Goal: Navigation & Orientation: Find specific page/section

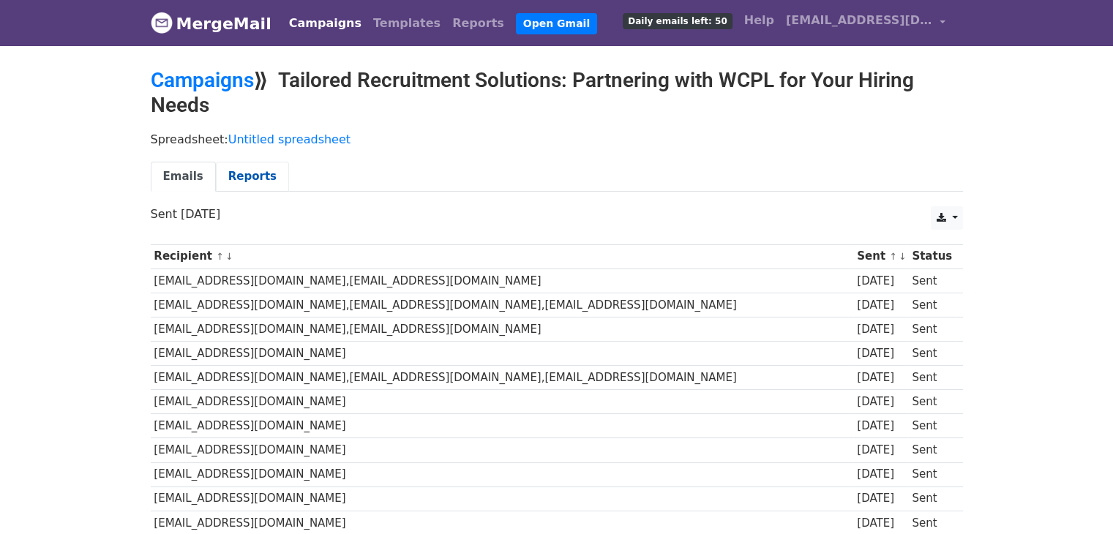
click at [234, 179] on link "Reports" at bounding box center [252, 177] width 73 height 30
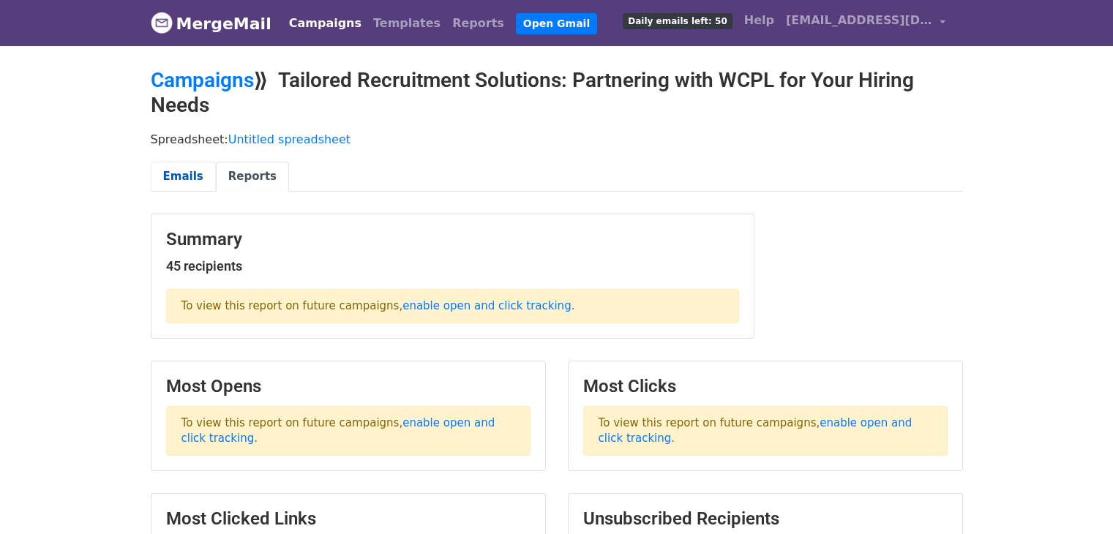
click at [186, 178] on link "Emails" at bounding box center [183, 177] width 65 height 30
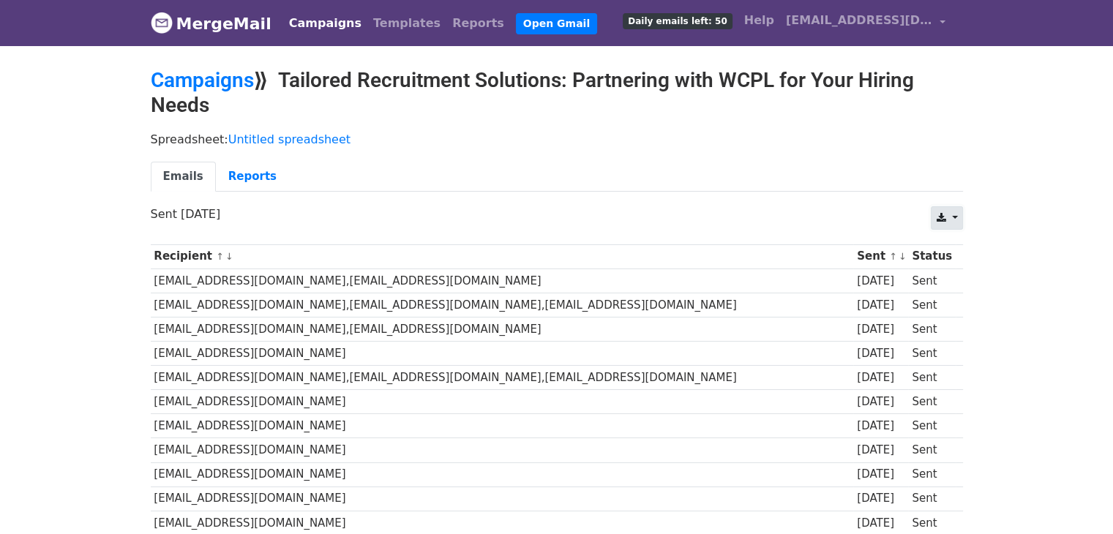
click at [959, 212] on link at bounding box center [946, 217] width 31 height 23
click at [958, 242] on link "CSV" at bounding box center [964, 250] width 66 height 23
click at [952, 211] on link at bounding box center [946, 217] width 31 height 23
click at [848, 223] on div "CSV Excel Sent 18 days ago" at bounding box center [557, 221] width 834 height 31
click at [296, 136] on link "Untitled spreadsheet" at bounding box center [289, 139] width 122 height 14
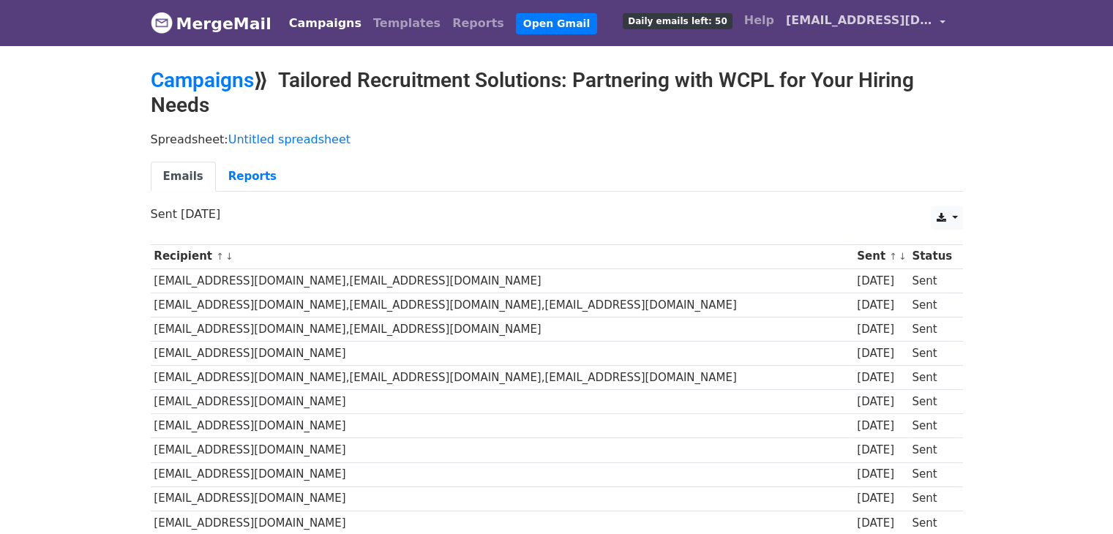
click at [939, 20] on link "[EMAIL_ADDRESS][DOMAIN_NAME]" at bounding box center [865, 23] width 171 height 34
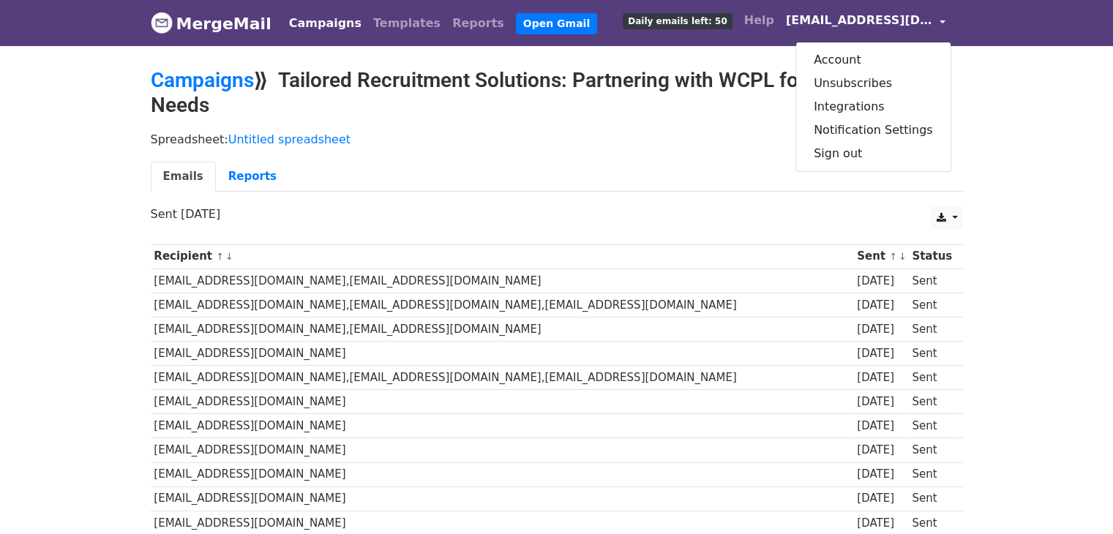
click at [805, 115] on h2 "Campaigns ⟫ Tailored Recruitment Solutions: Partnering with WCPL for Your Hirin…" at bounding box center [557, 92] width 812 height 49
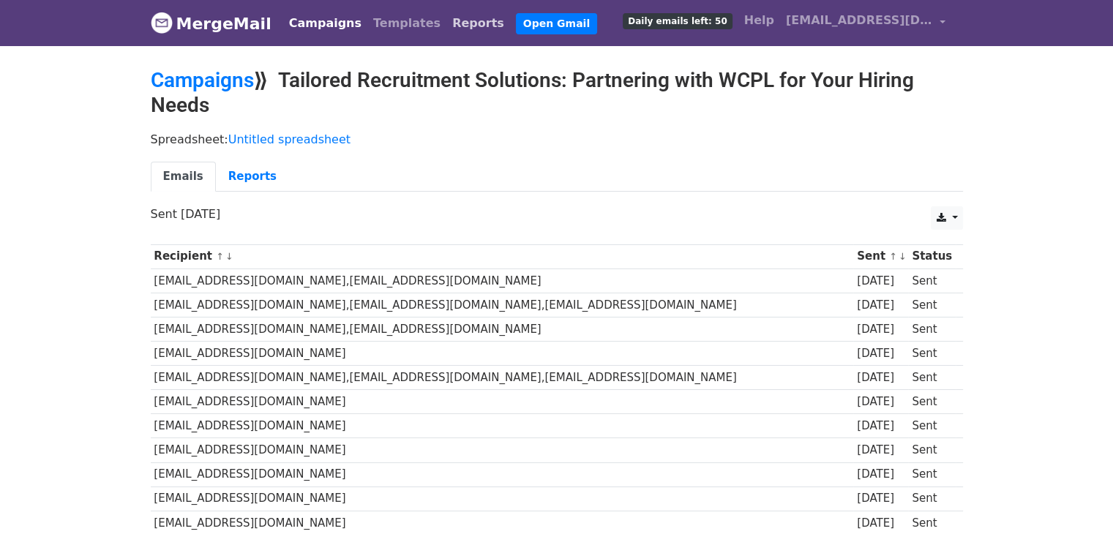
click at [454, 31] on link "Reports" at bounding box center [478, 23] width 64 height 29
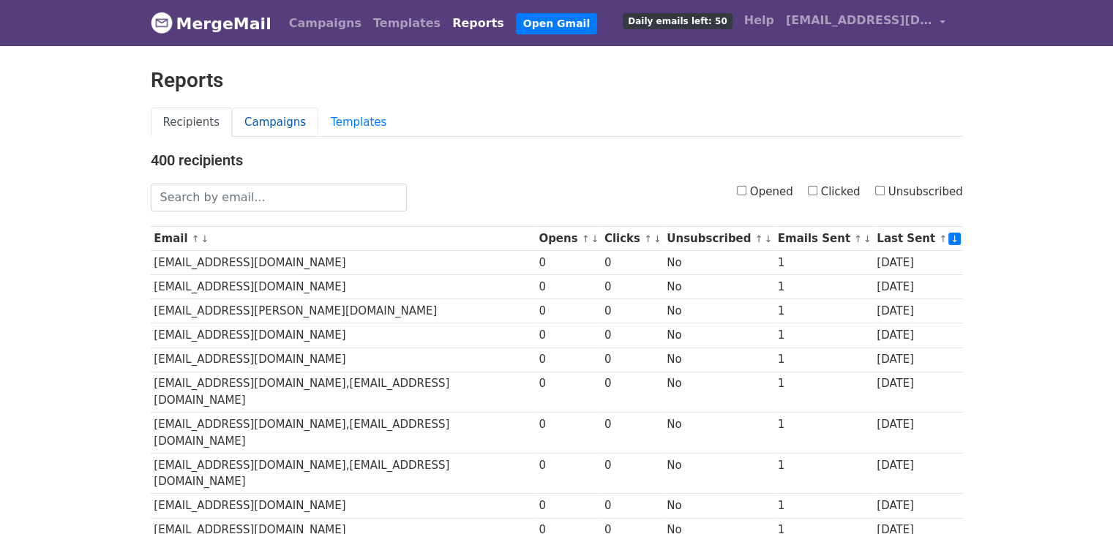
click at [252, 120] on link "Campaigns" at bounding box center [275, 123] width 86 height 30
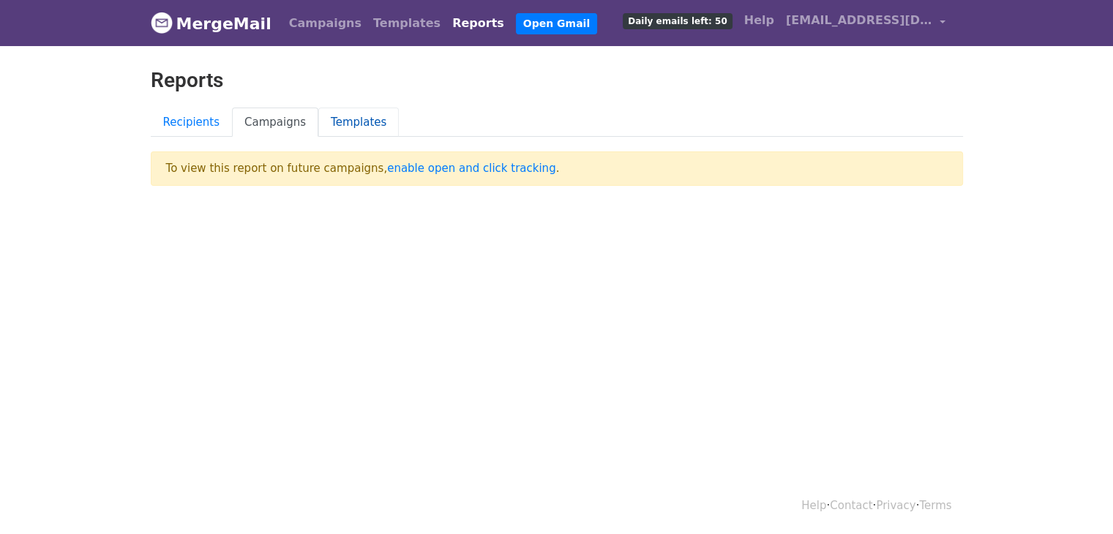
click at [329, 124] on link "Templates" at bounding box center [358, 123] width 80 height 30
click at [272, 121] on link "Campaigns" at bounding box center [275, 123] width 86 height 30
click at [202, 121] on link "Recipients" at bounding box center [192, 123] width 82 height 30
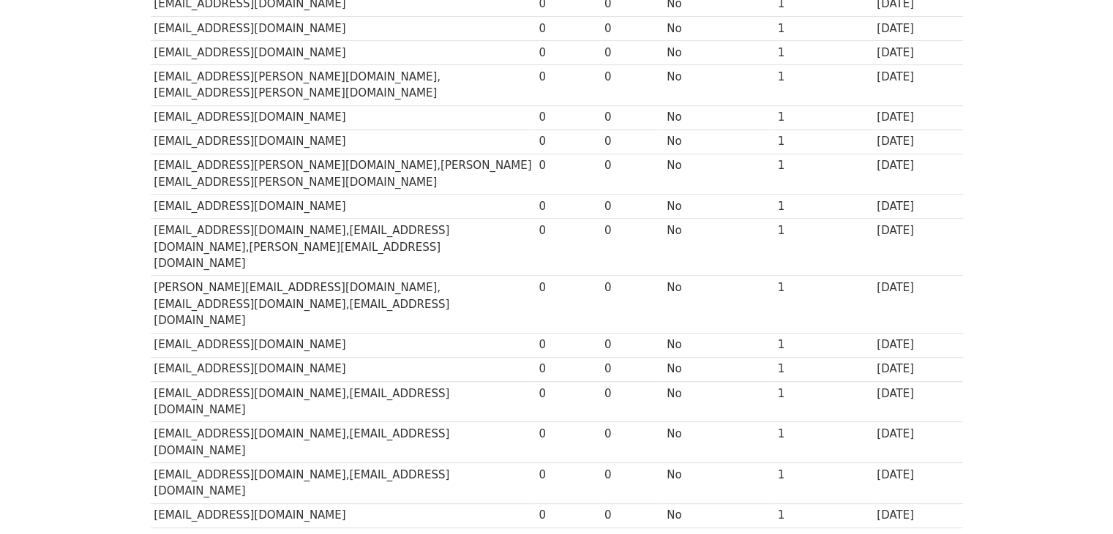
scroll to position [652, 0]
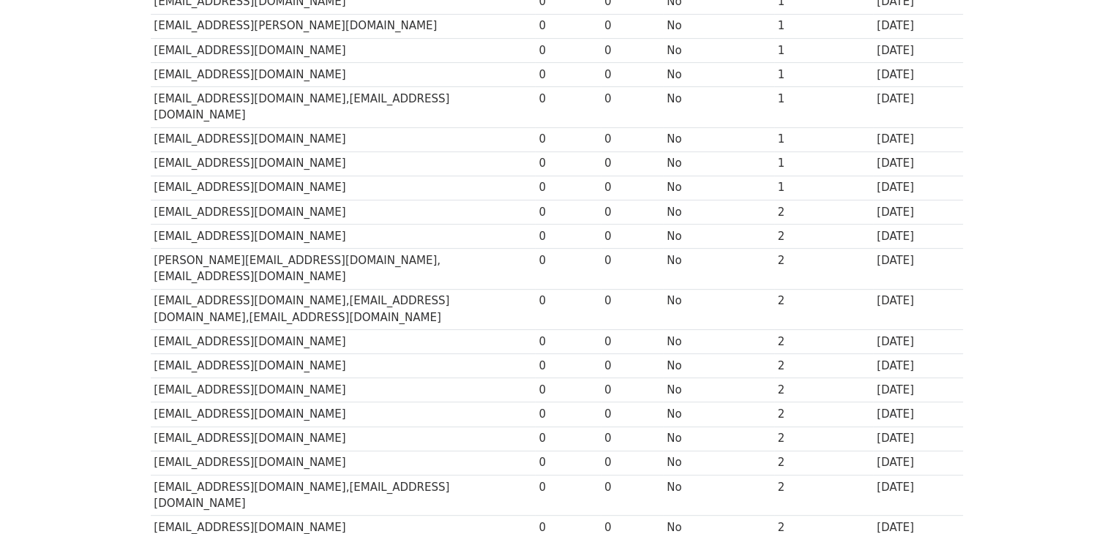
scroll to position [652, 0]
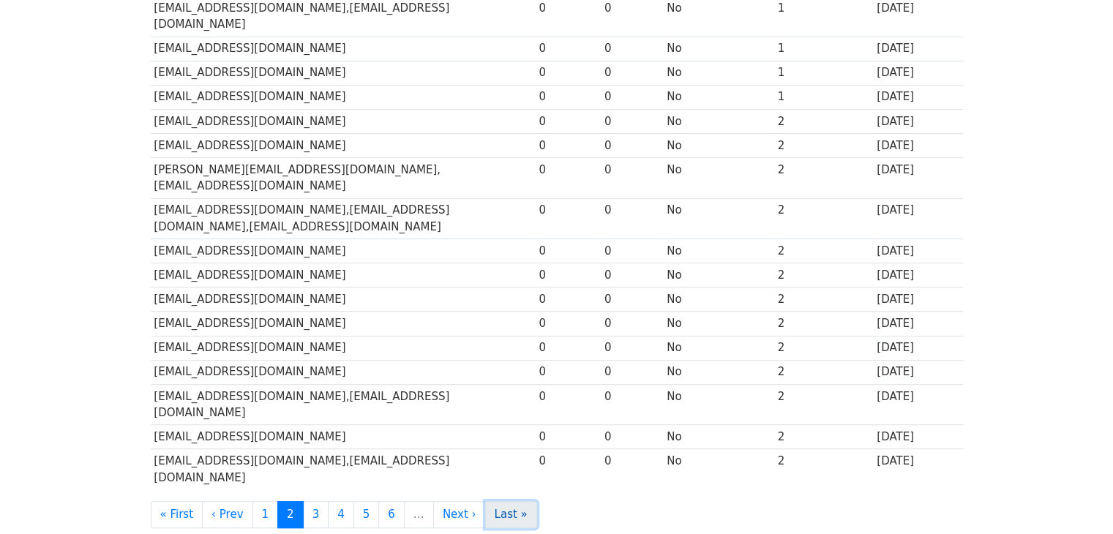
click at [488, 501] on link "Last »" at bounding box center [511, 514] width 52 height 27
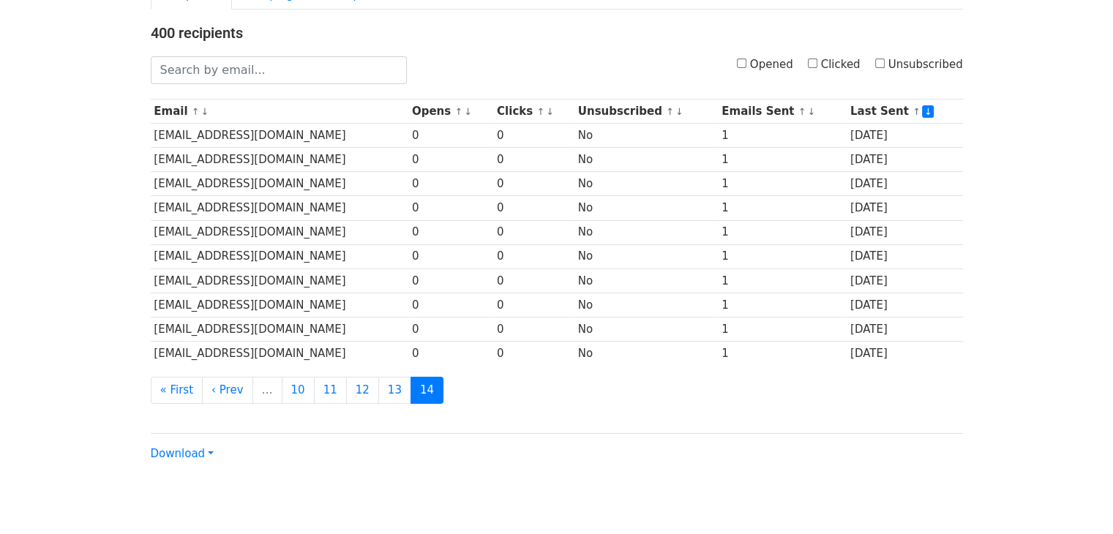
scroll to position [170, 0]
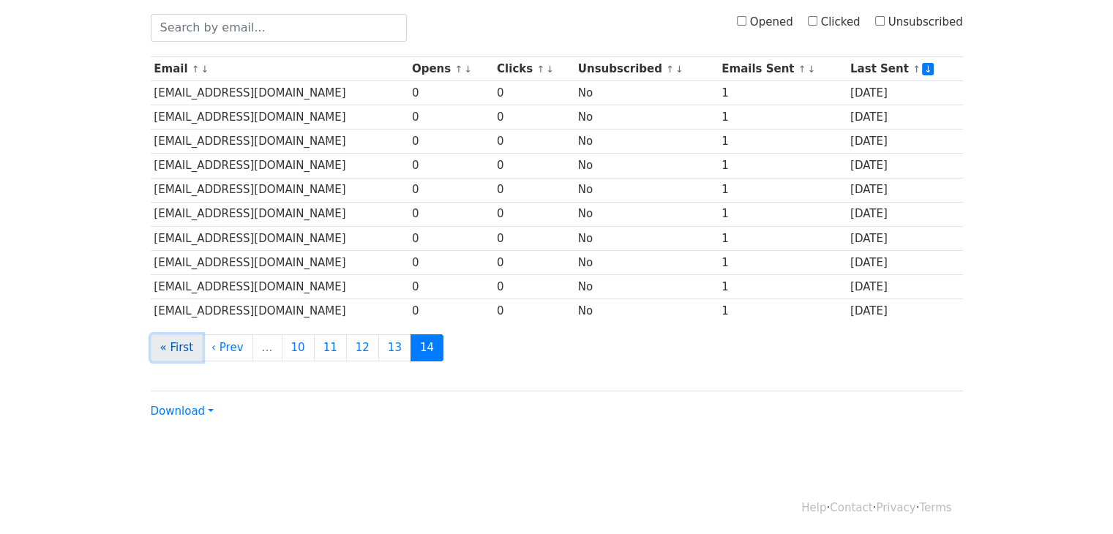
click at [169, 346] on link "« First" at bounding box center [177, 347] width 53 height 27
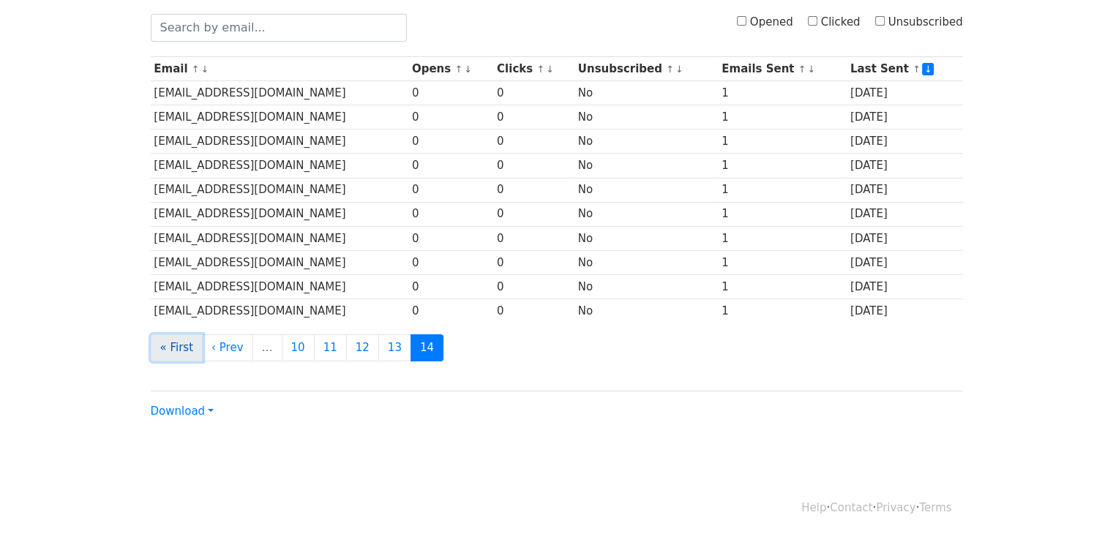
click at [169, 346] on link "« First" at bounding box center [177, 347] width 53 height 27
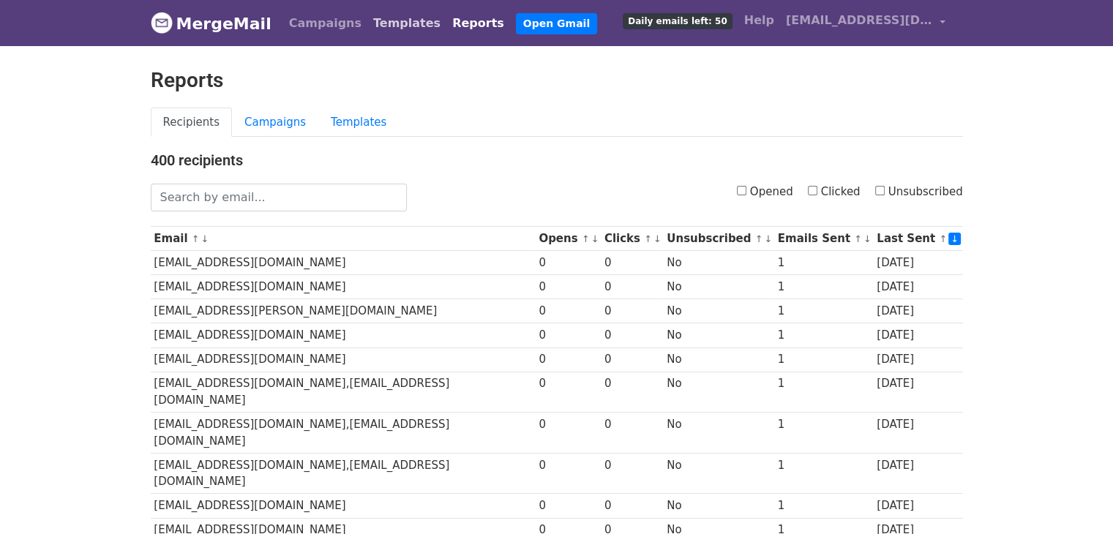
click at [379, 22] on link "Templates" at bounding box center [406, 23] width 79 height 29
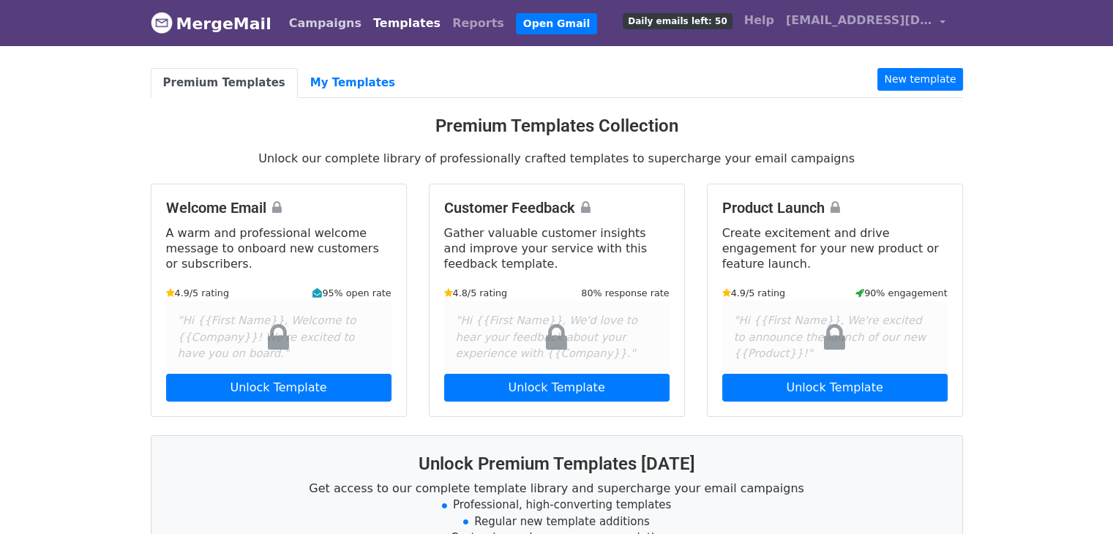
click at [320, 15] on link "Campaigns" at bounding box center [325, 23] width 84 height 29
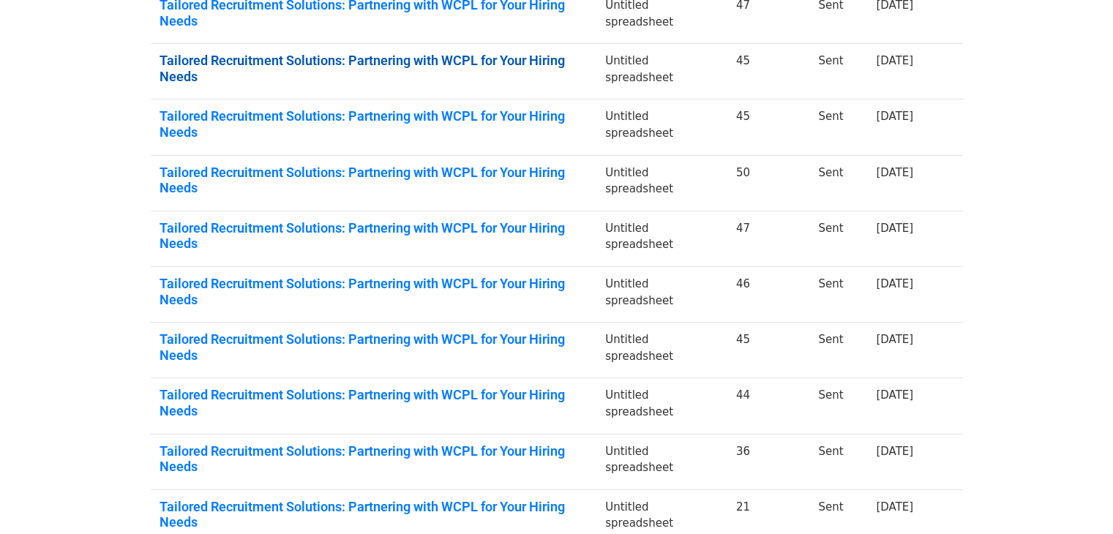
scroll to position [312, 0]
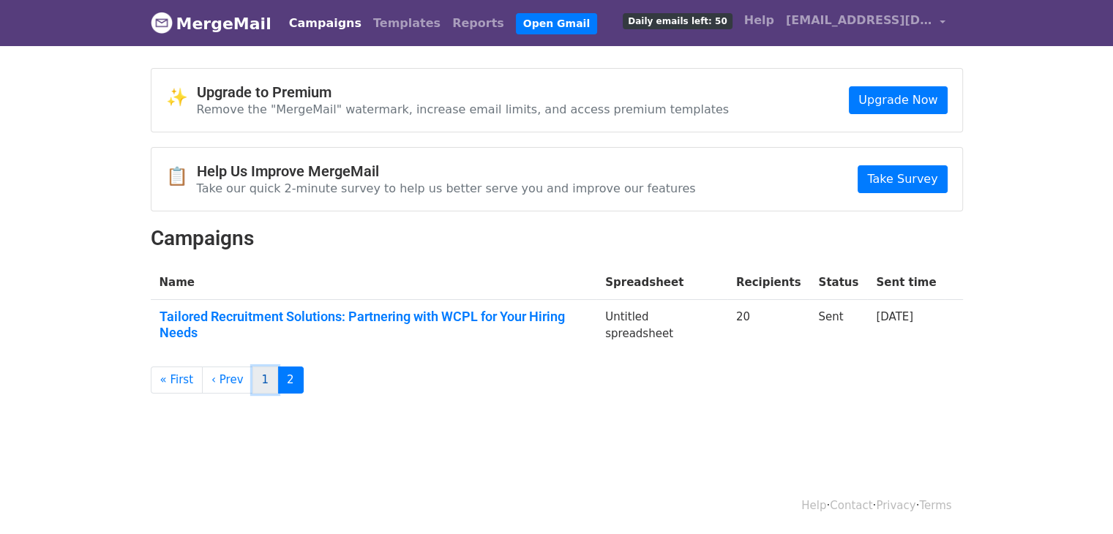
click at [258, 367] on link "1" at bounding box center [265, 380] width 26 height 27
